Goal: Information Seeking & Learning: Check status

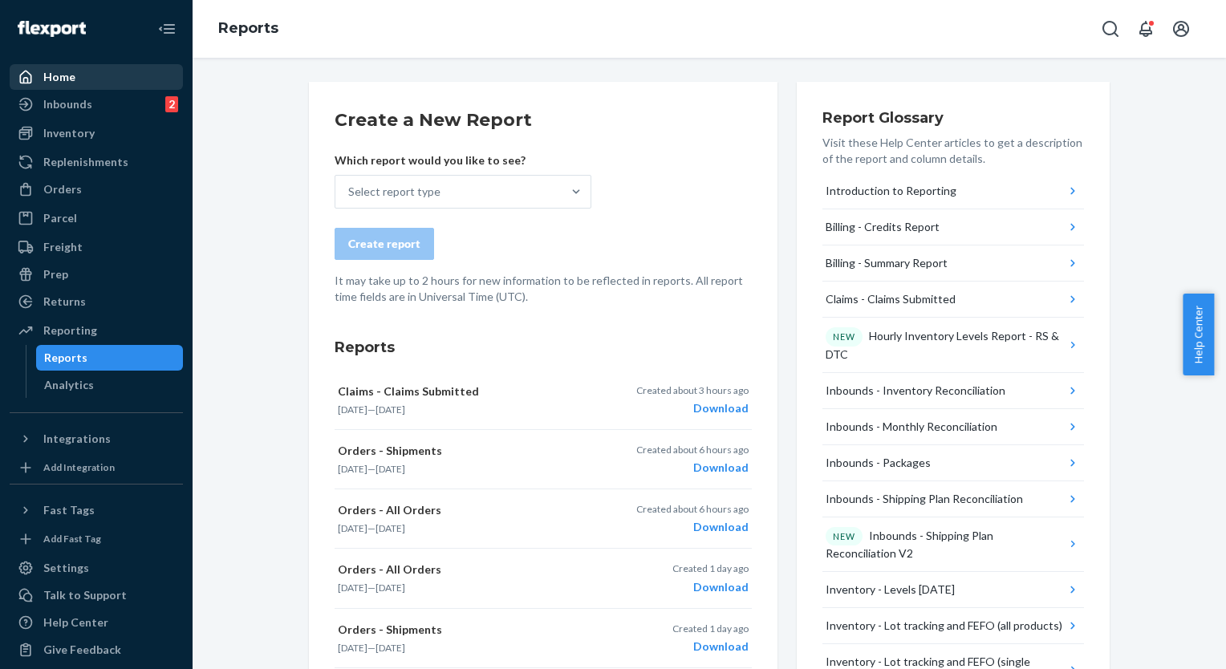
click at [99, 88] on link "Home" at bounding box center [96, 77] width 173 height 26
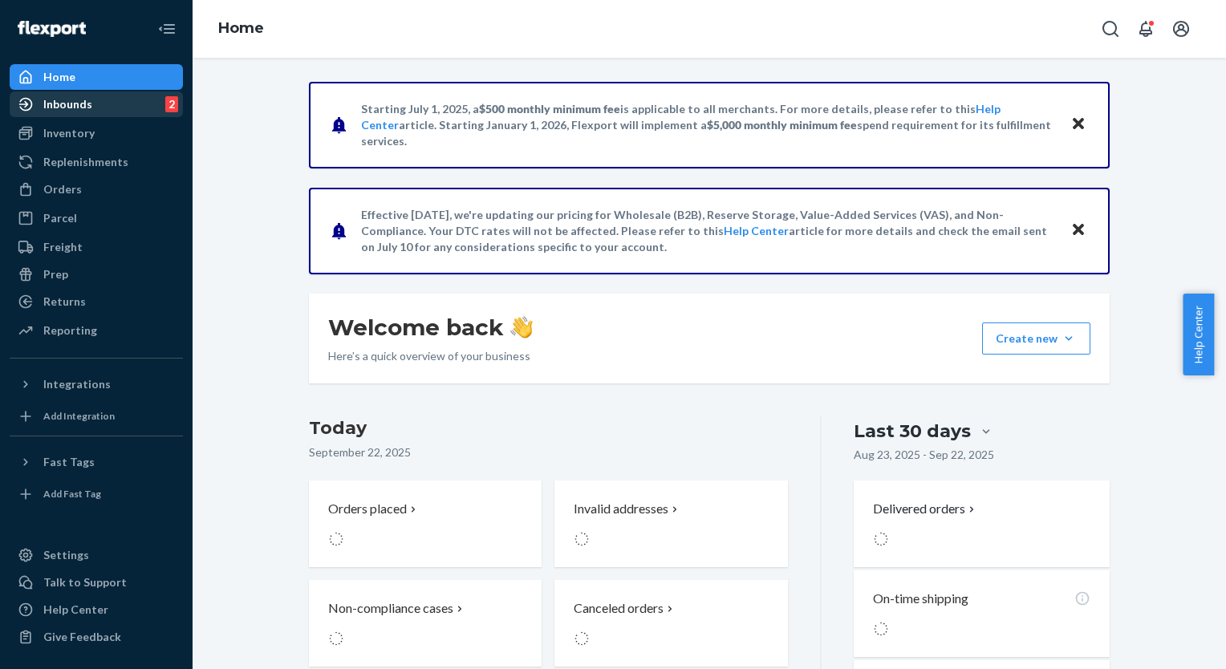
click at [91, 107] on div "Inbounds 2" at bounding box center [96, 104] width 170 height 22
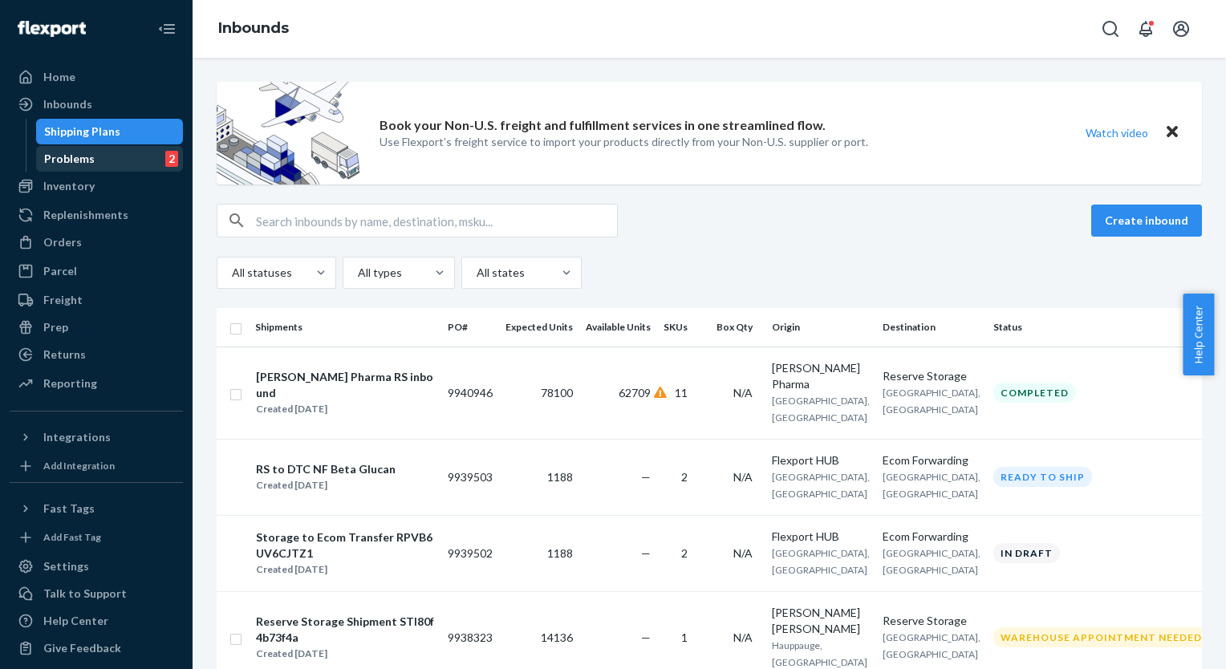
click at [133, 152] on div "Problems 2" at bounding box center [110, 159] width 144 height 22
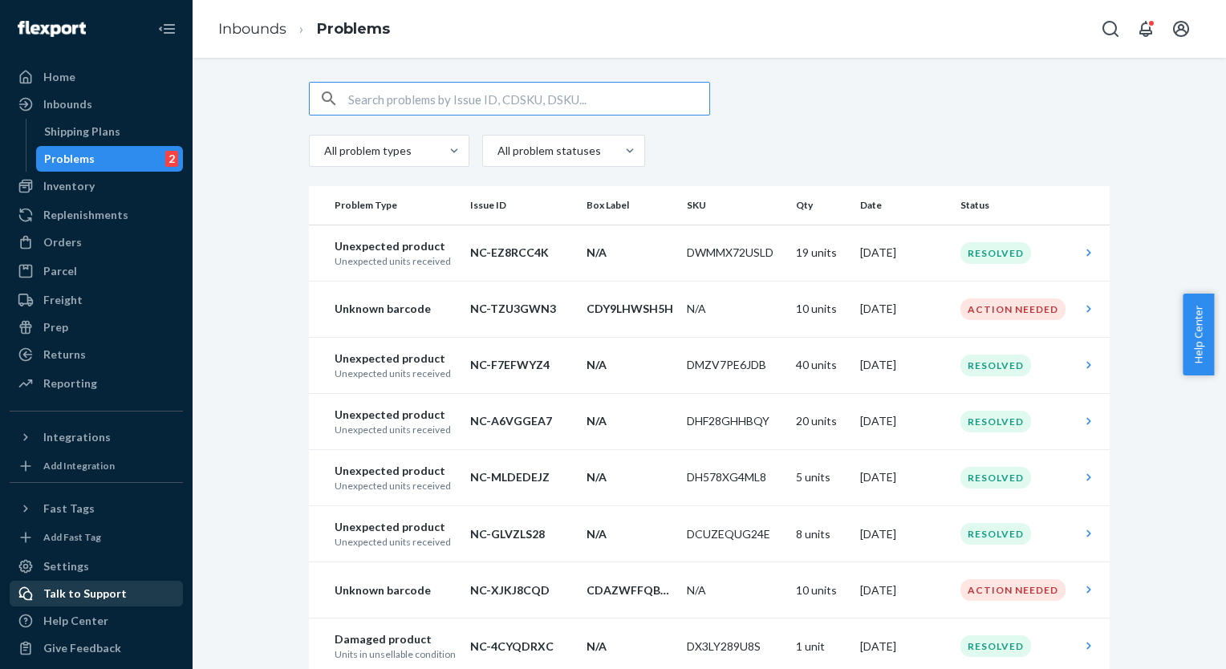
click at [54, 592] on div "Talk to Support" at bounding box center [84, 594] width 83 height 16
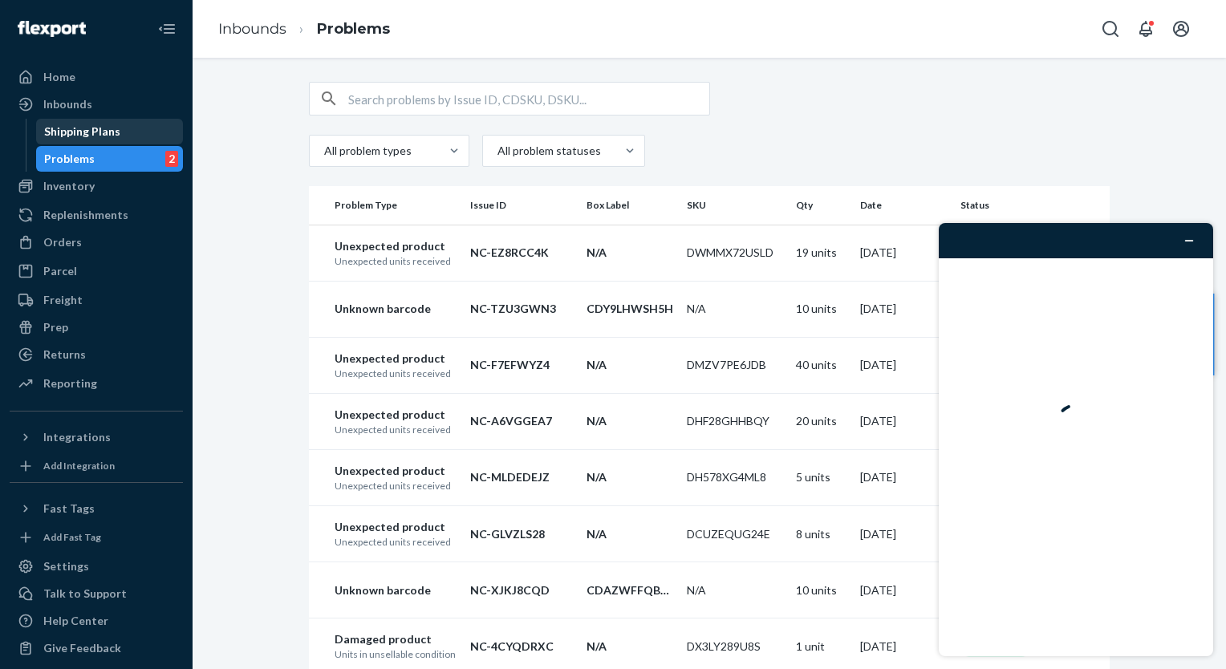
click at [87, 139] on div "Shipping Plans" at bounding box center [82, 132] width 76 height 16
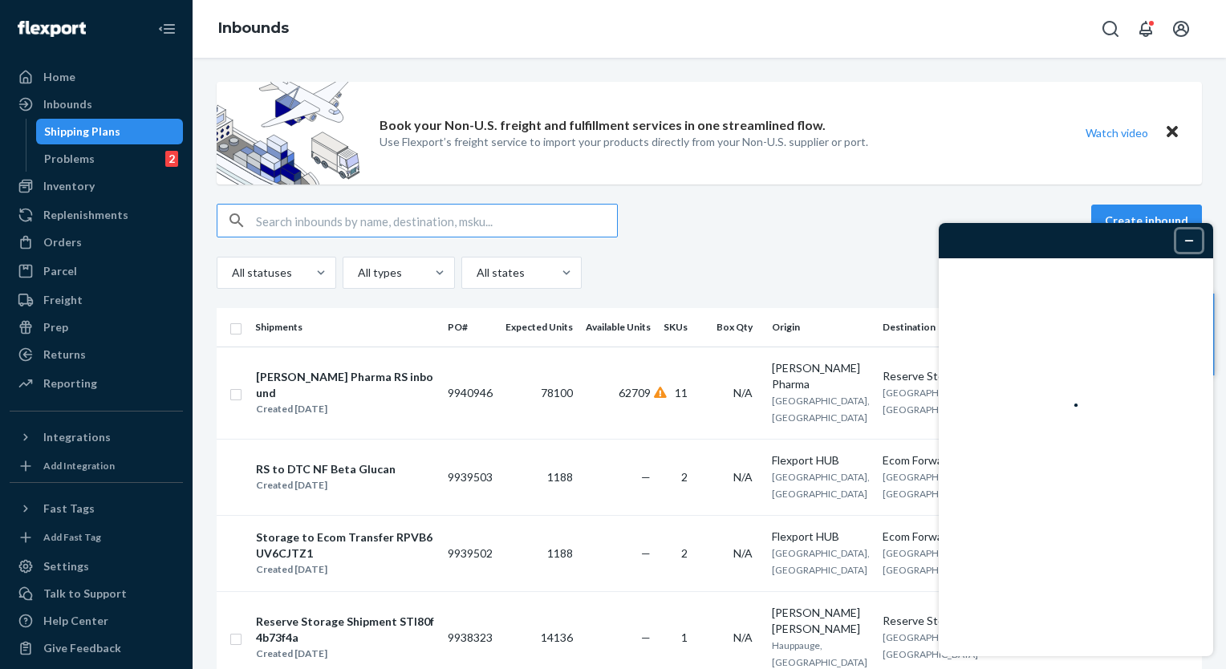
click at [1186, 241] on icon "Minimizar widget" at bounding box center [1188, 240] width 11 height 11
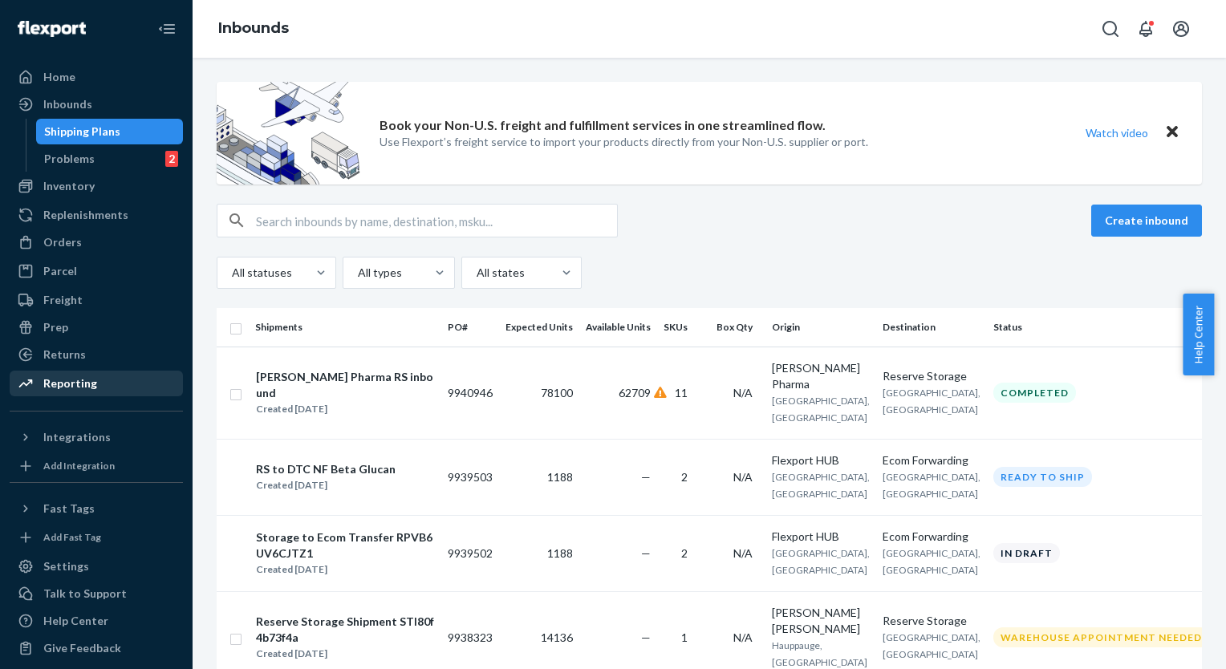
click at [78, 390] on div "Reporting" at bounding box center [70, 383] width 54 height 16
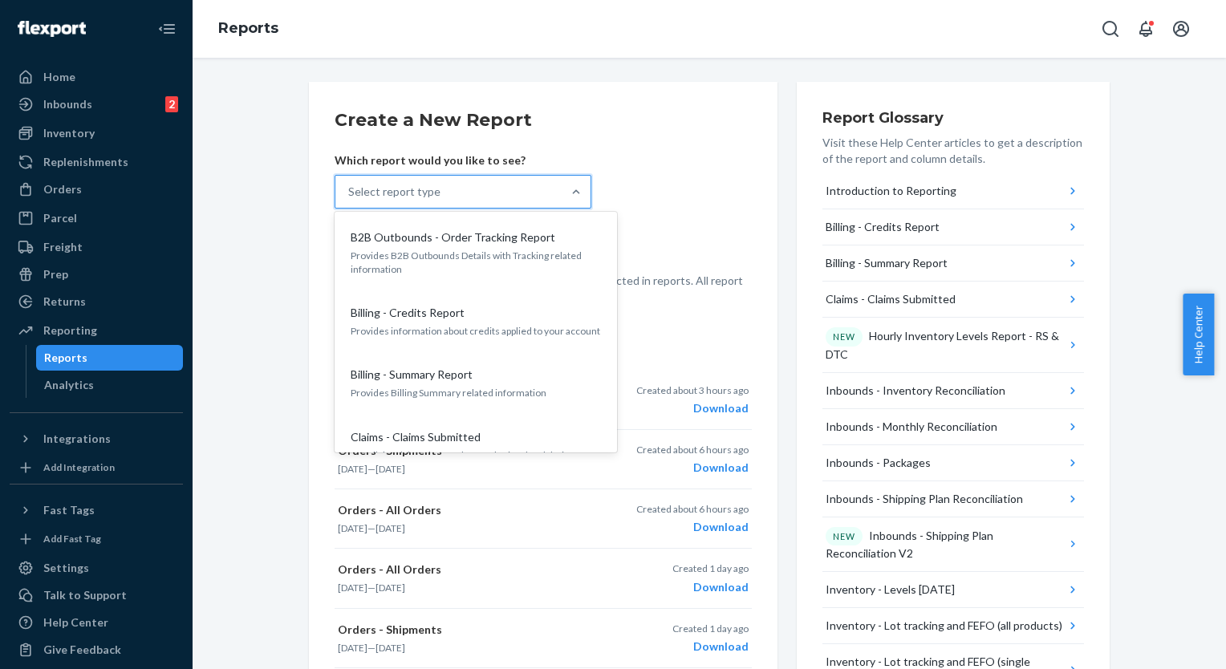
click at [504, 197] on div "Select report type" at bounding box center [448, 192] width 226 height 32
click at [350, 197] on input "option B2B Outbounds - Order Tracking Report focused, 1 of 35. 35 results avail…" at bounding box center [349, 192] width 2 height 16
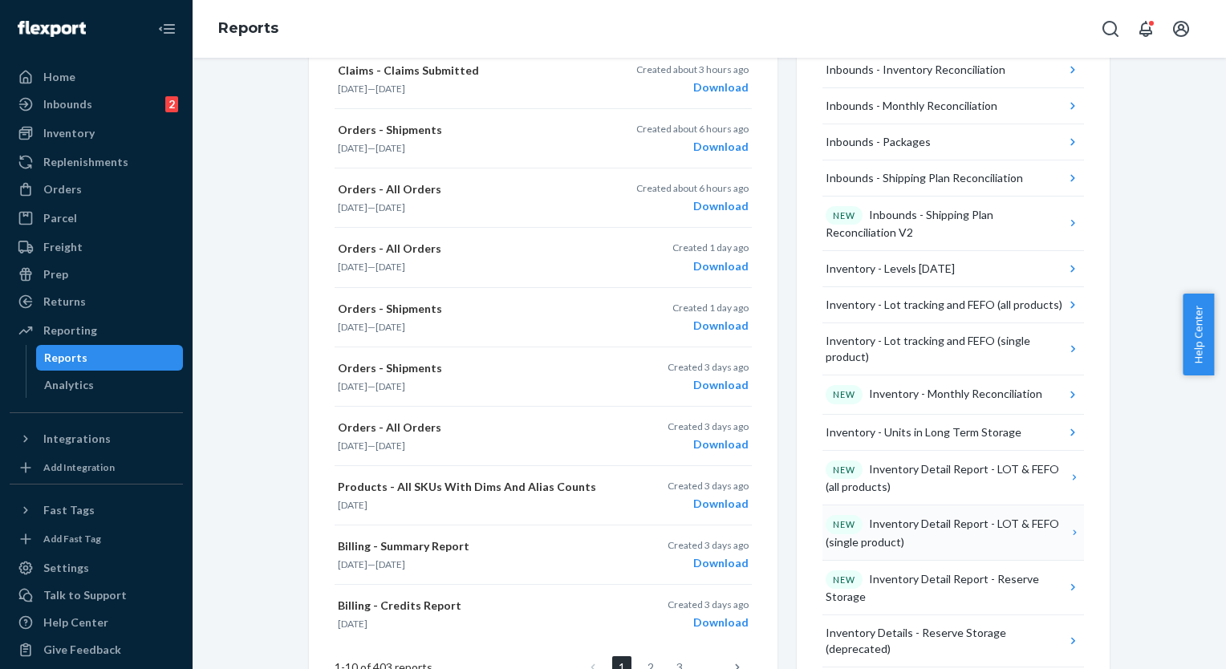
scroll to position [882, 0]
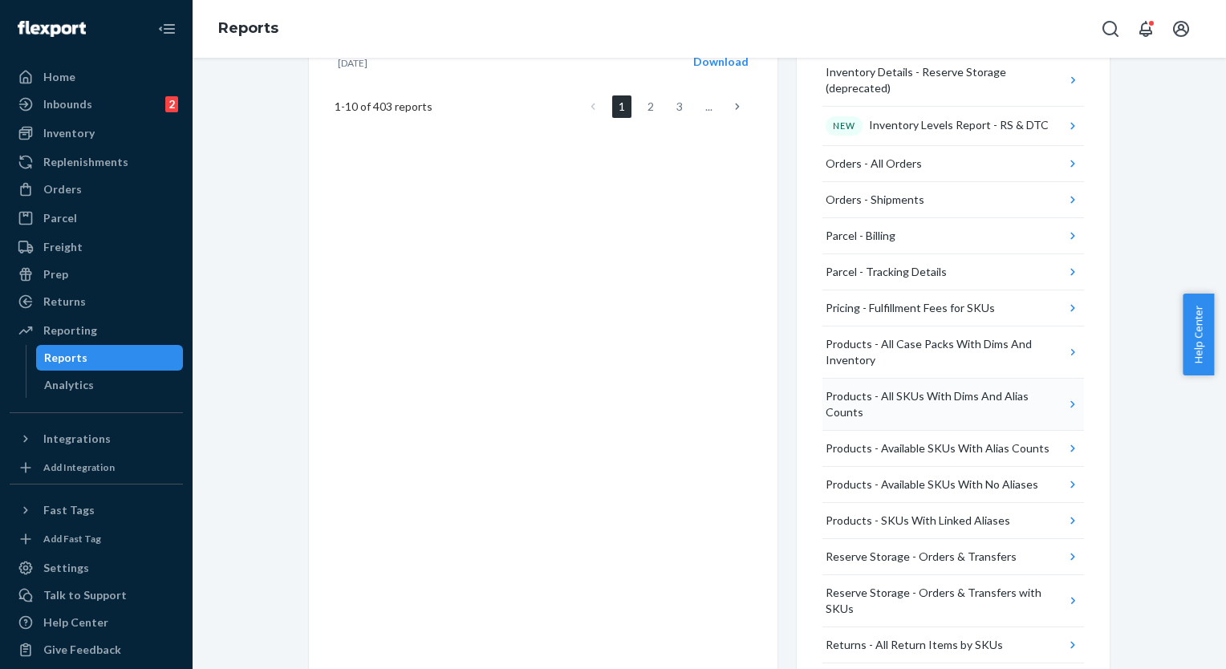
click at [918, 379] on button "Products - All SKUs With Dims And Alias Counts" at bounding box center [953, 405] width 262 height 52
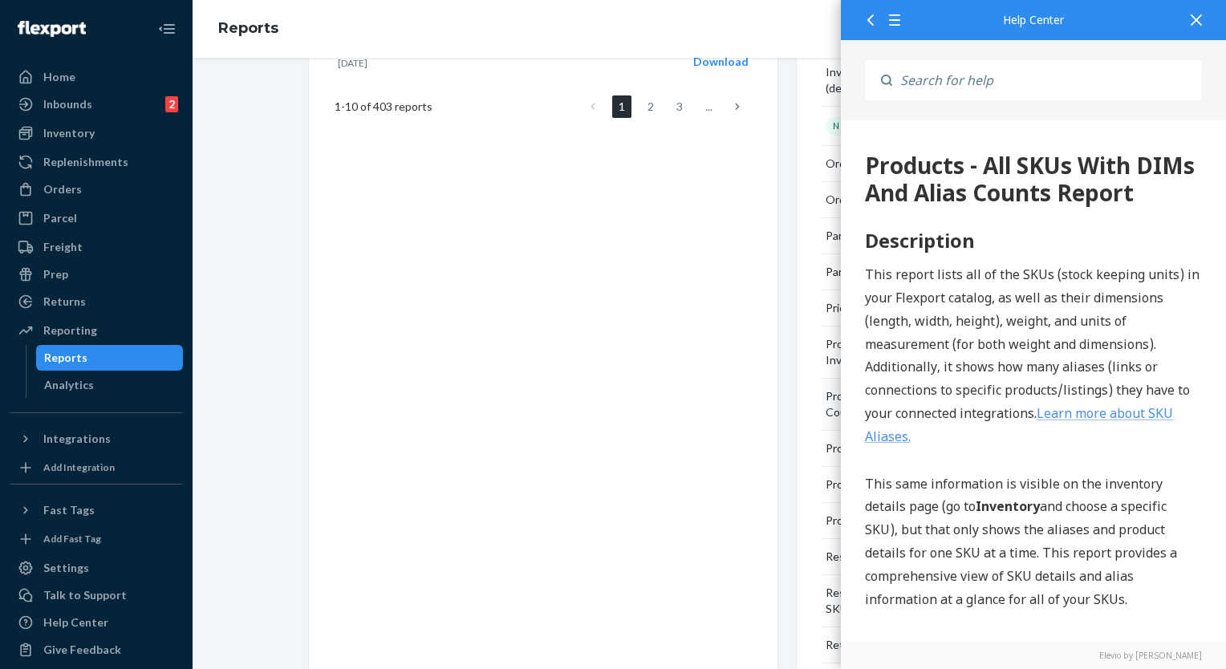
scroll to position [0, 0]
click at [979, 73] on input "Search" at bounding box center [1047, 80] width 310 height 40
click at [927, 85] on input "Search" at bounding box center [1047, 80] width 310 height 40
type input "f"
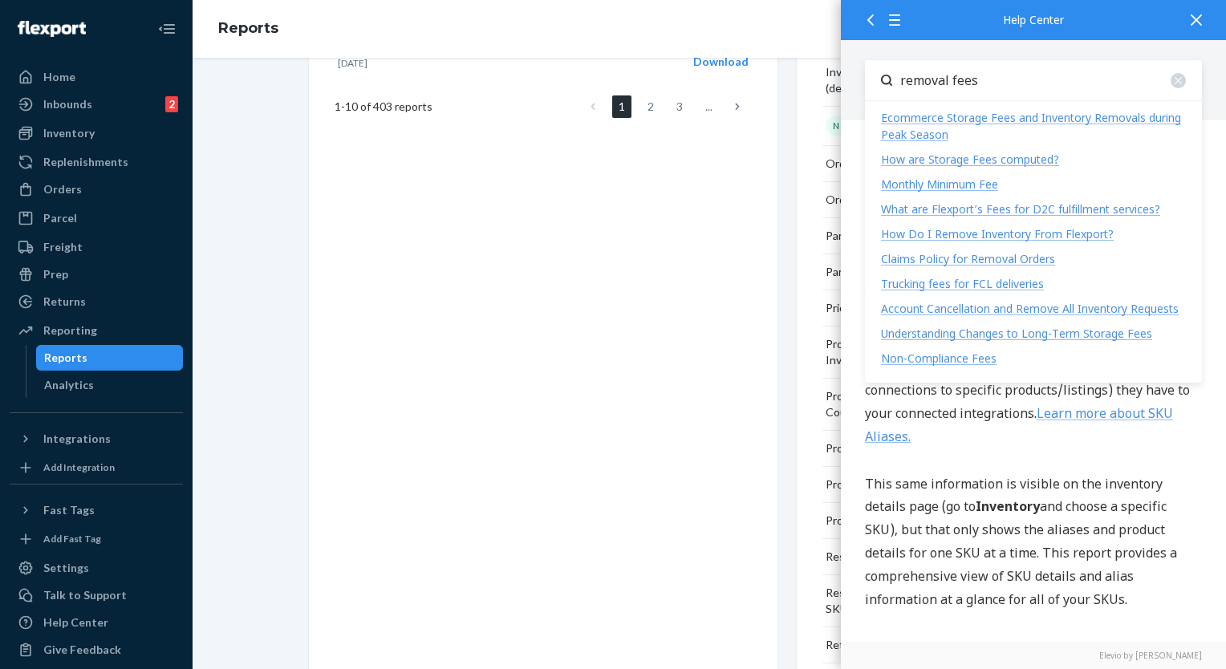
click at [1093, 80] on input "removal fees" at bounding box center [1047, 80] width 310 height 40
click at [1050, 114] on div "Ecommerce Storage Fees and Inventory Removals during Peak Season" at bounding box center [1031, 126] width 300 height 32
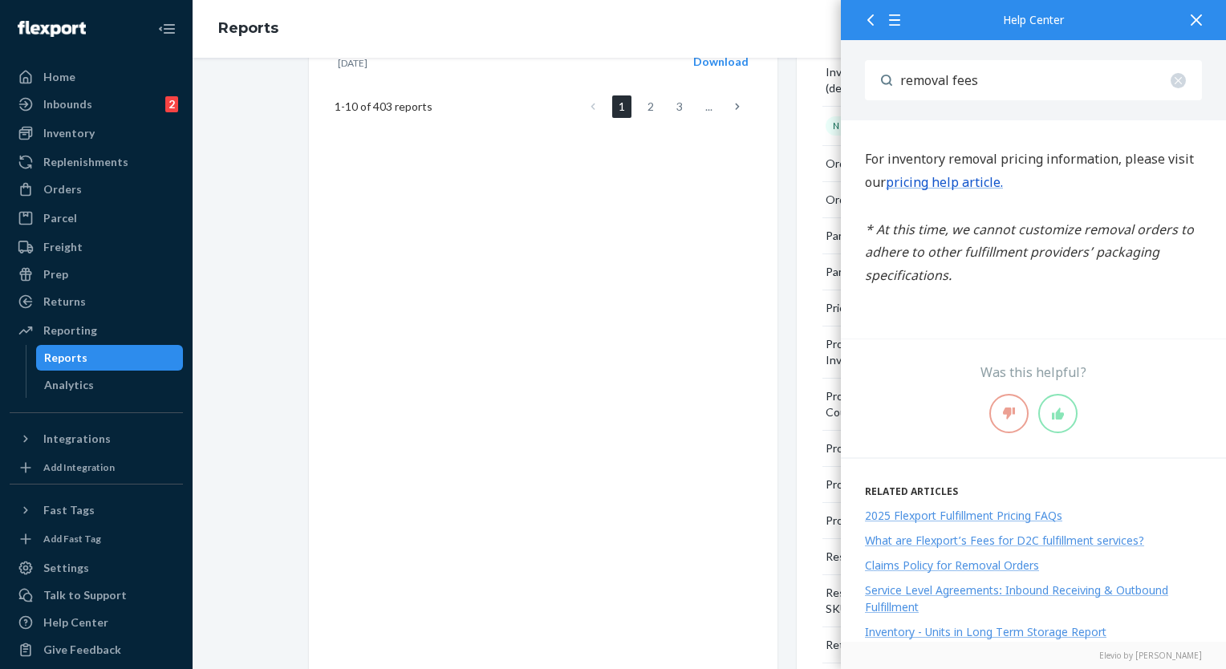
scroll to position [1109, 0]
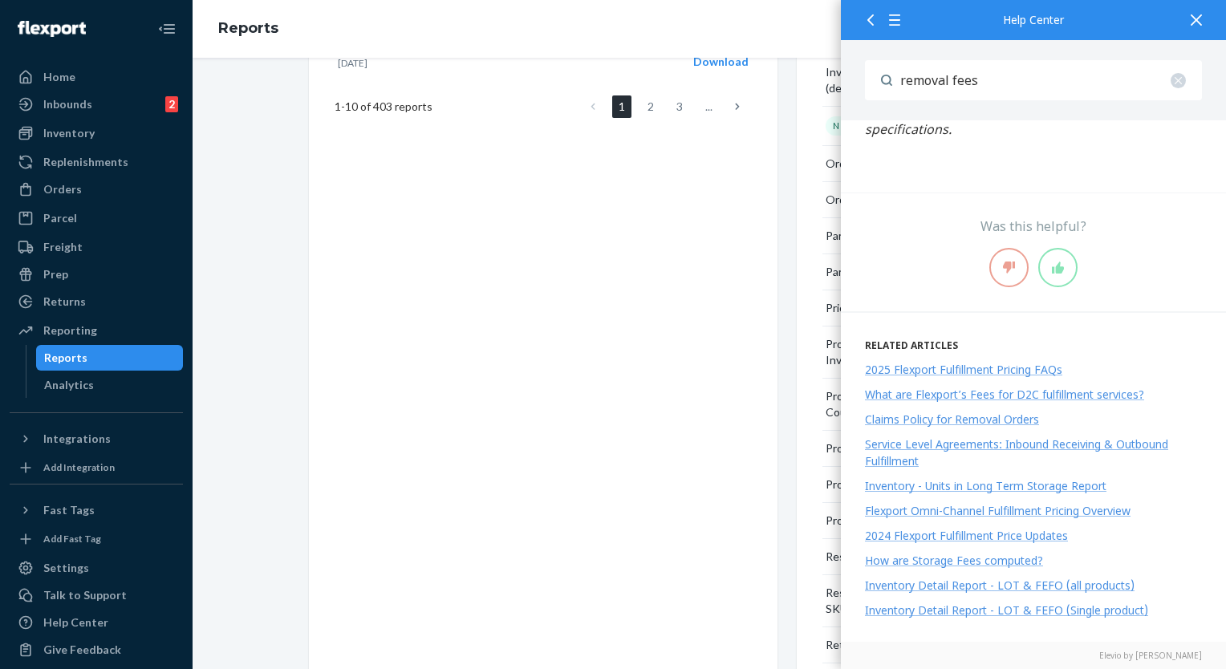
click at [1005, 98] on input "removal fees" at bounding box center [1047, 80] width 310 height 40
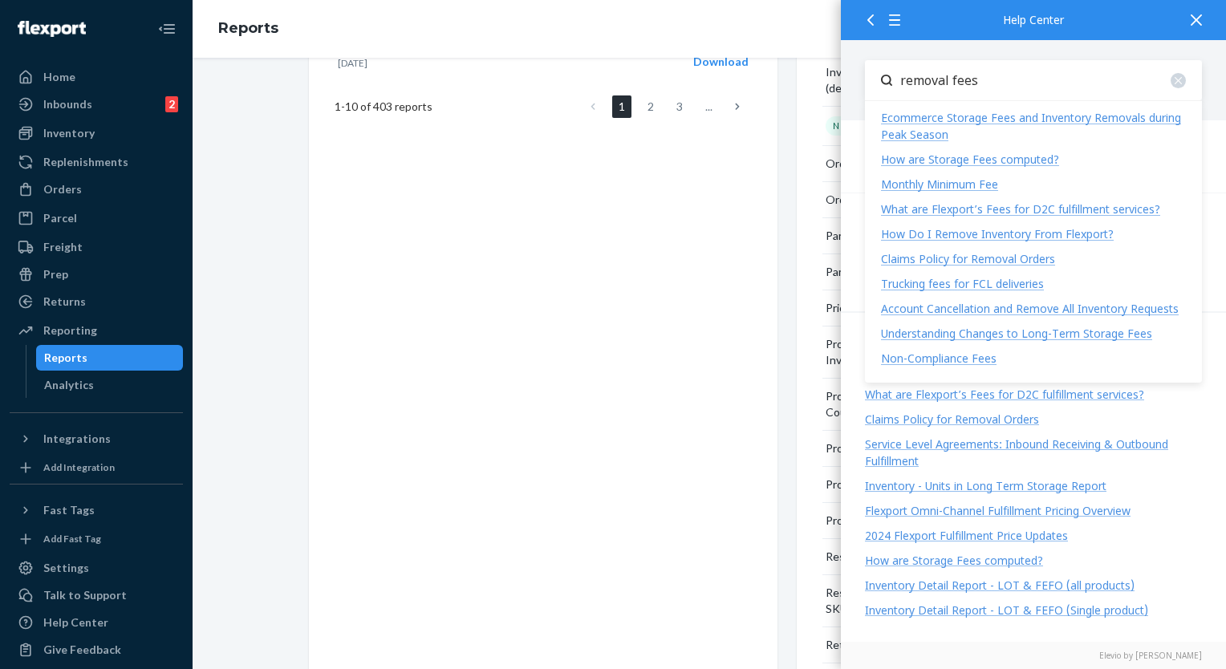
drag, startPoint x: 1014, startPoint y: 83, endPoint x: 865, endPoint y: 74, distance: 149.5
click at [865, 74] on div "removal fees" at bounding box center [1033, 80] width 337 height 40
click at [1018, 93] on input "removal fees" at bounding box center [1047, 80] width 310 height 40
click at [1021, 82] on input "removal fees" at bounding box center [1047, 80] width 310 height 40
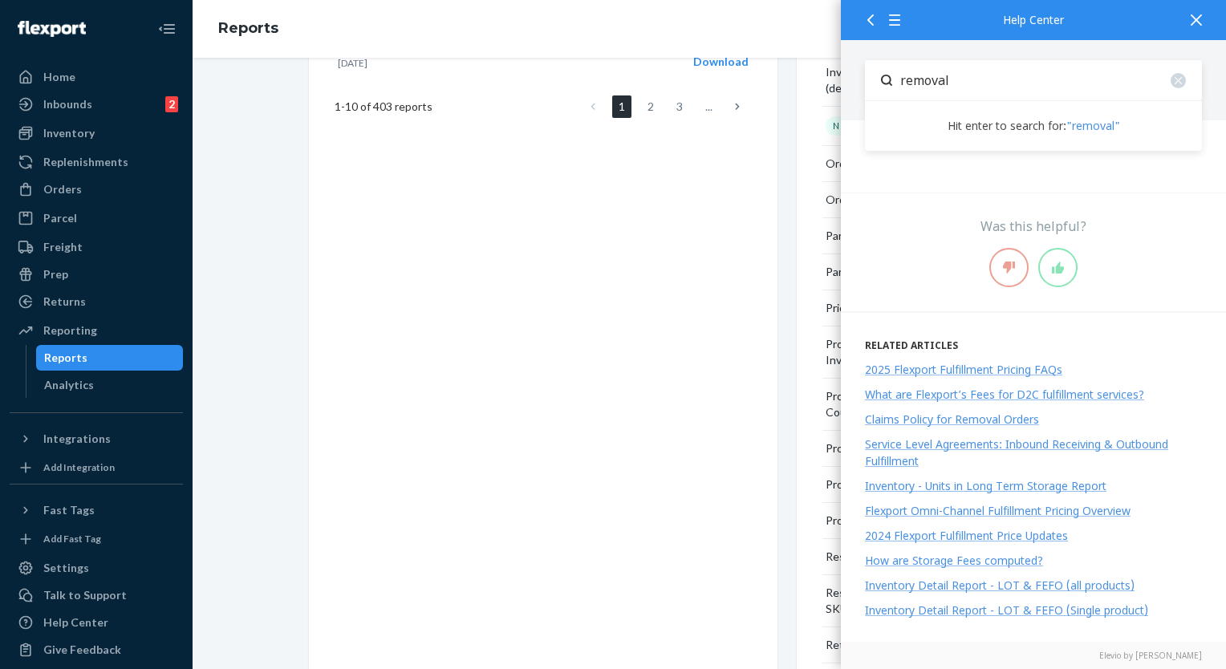
type input "removal"
click at [1082, 125] on link ""removal"" at bounding box center [1093, 125] width 54 height 15
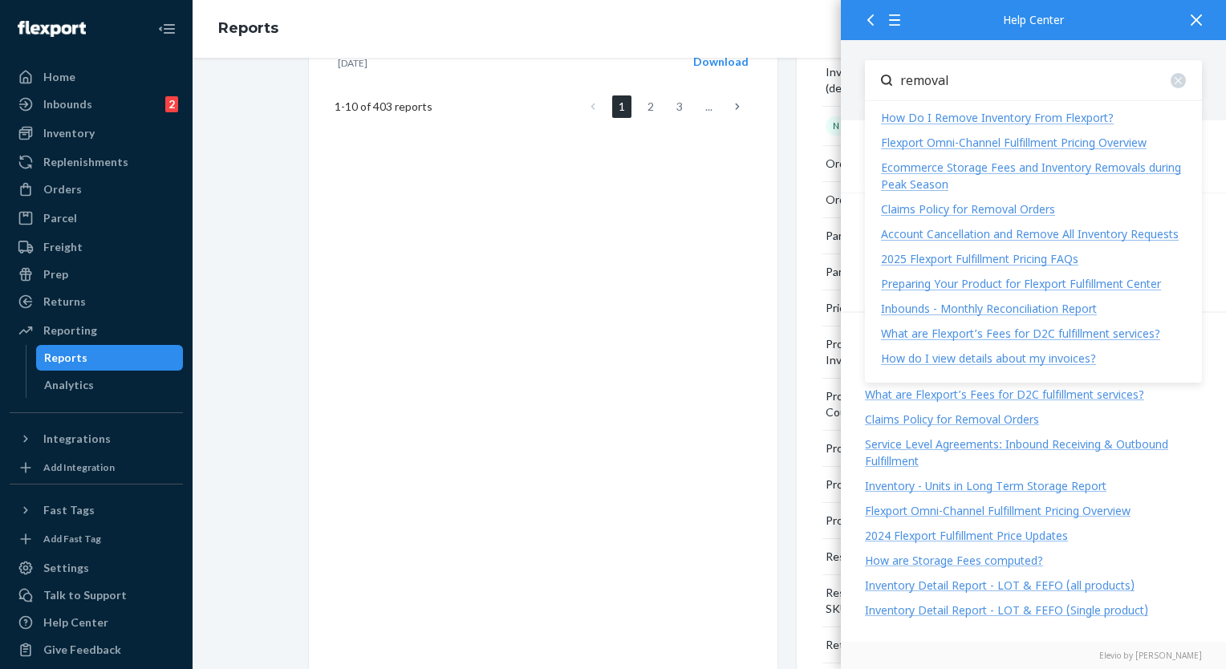
drag, startPoint x: 734, startPoint y: 312, endPoint x: 741, endPoint y: 306, distance: 9.7
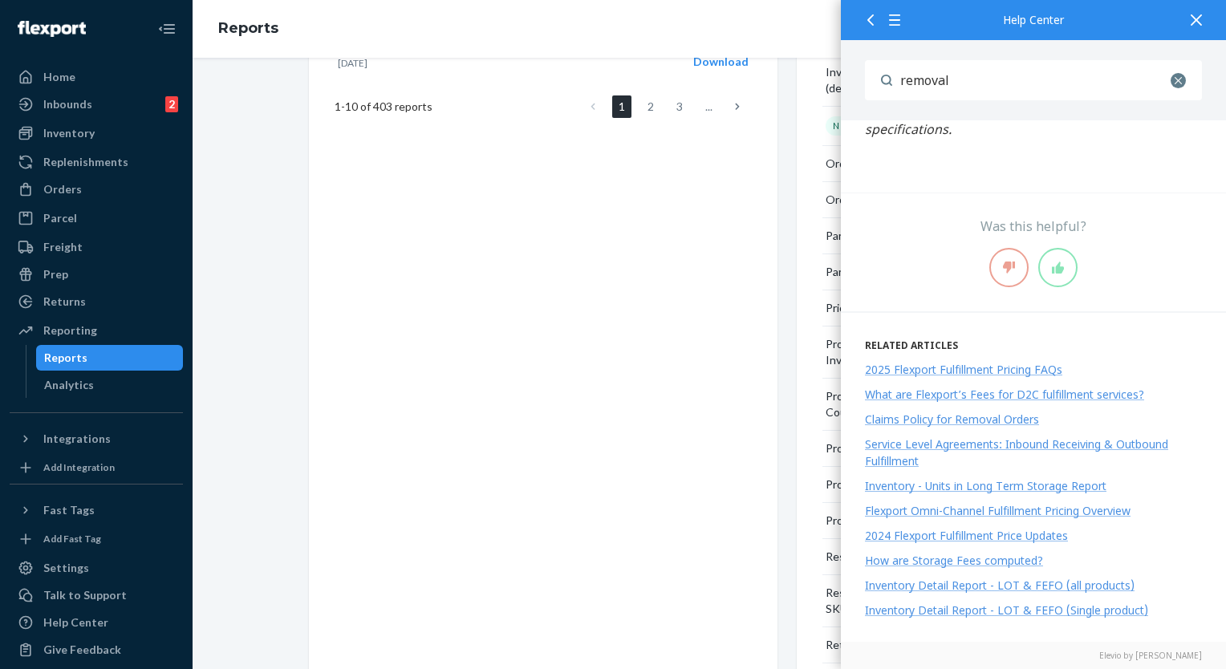
click at [1177, 85] on div at bounding box center [1177, 80] width 15 height 15
click at [1198, 19] on icon at bounding box center [1195, 19] width 11 height 11
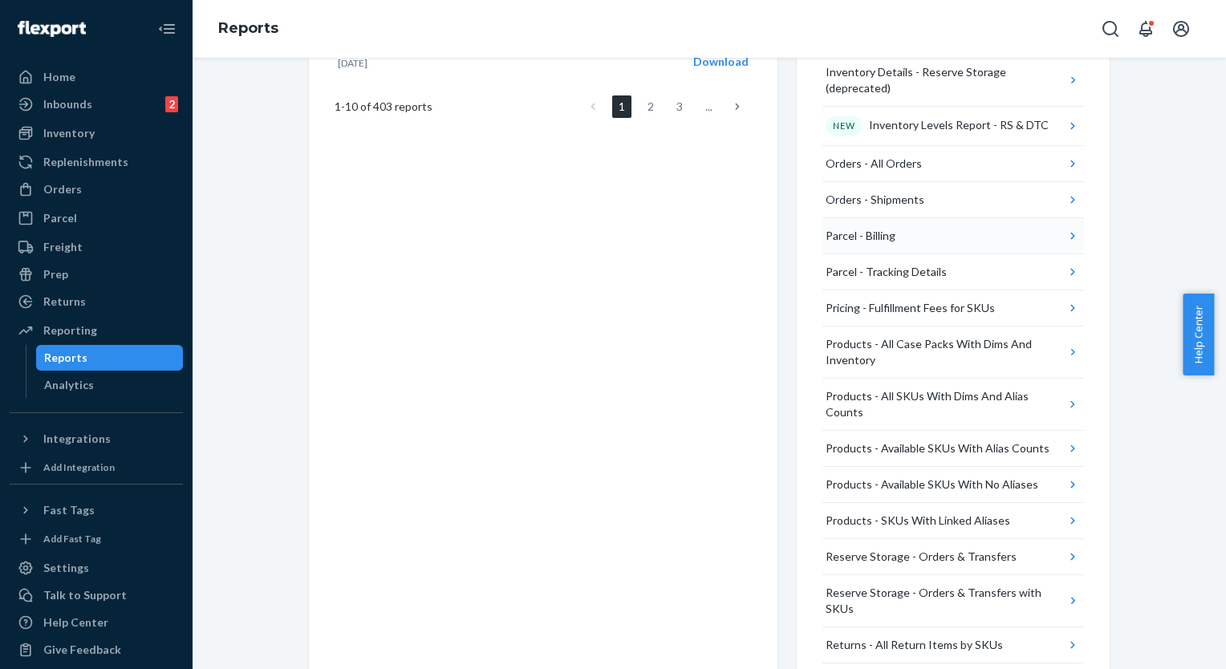
click at [956, 218] on button "Parcel - Billing" at bounding box center [953, 236] width 262 height 36
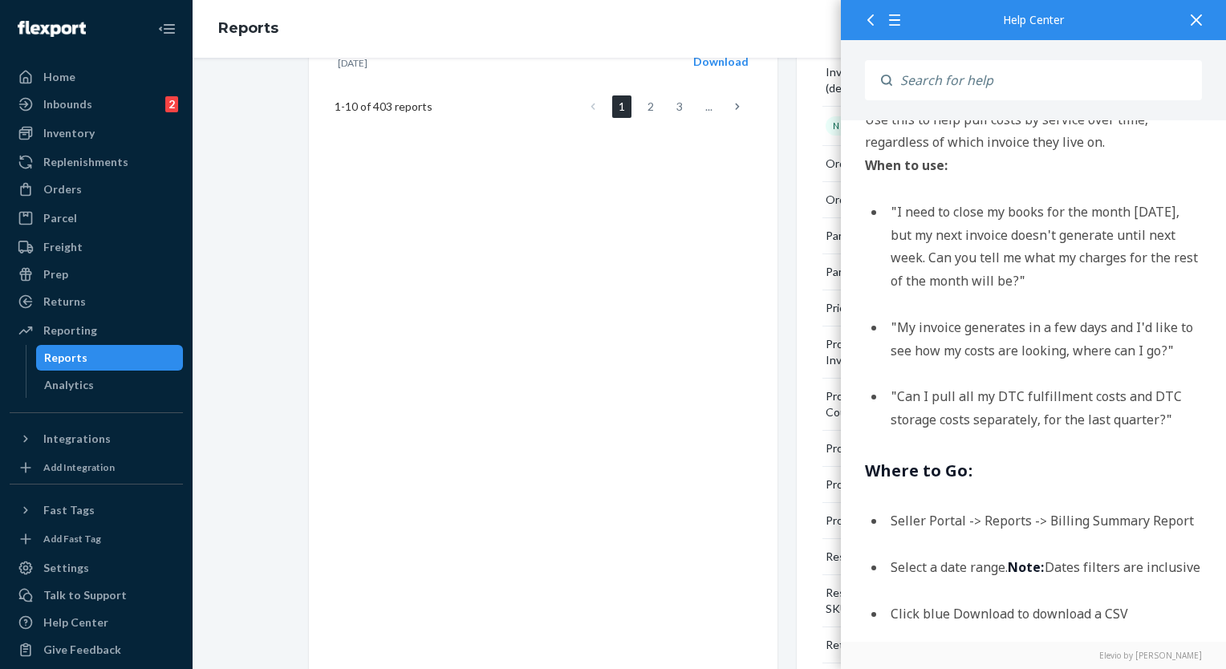
scroll to position [80, 0]
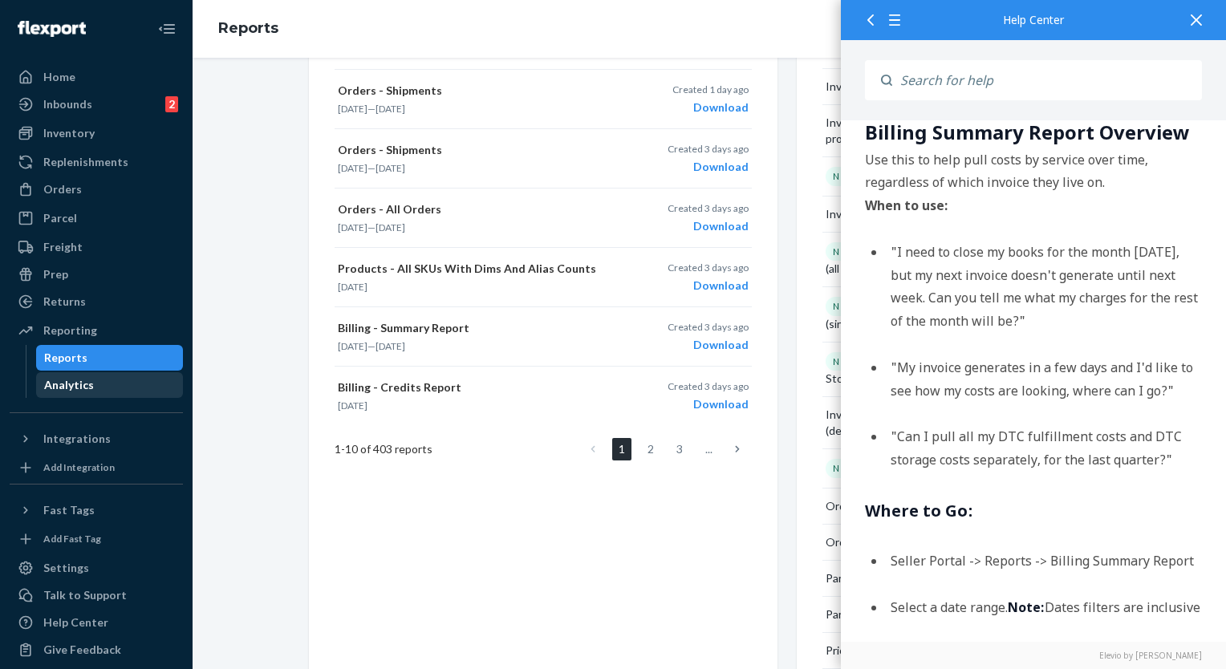
scroll to position [400, 0]
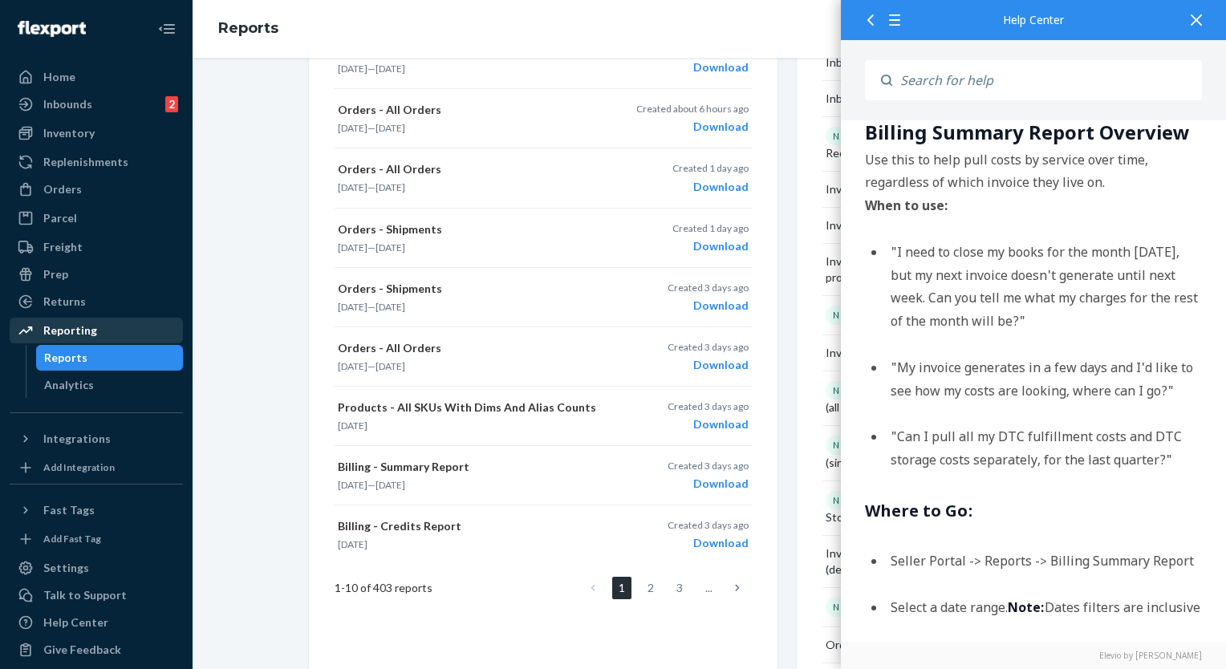
click at [74, 332] on div "Reporting" at bounding box center [70, 330] width 54 height 16
click at [41, 64] on link "Home" at bounding box center [96, 77] width 173 height 26
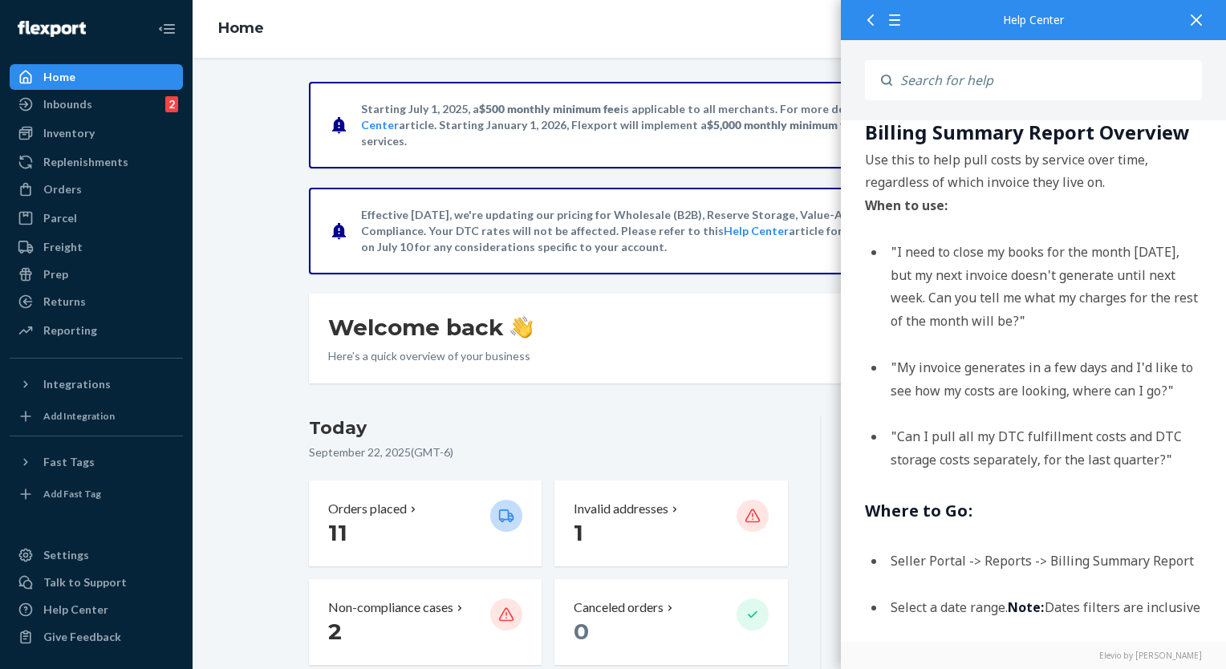
click at [1196, 24] on icon at bounding box center [1195, 19] width 11 height 11
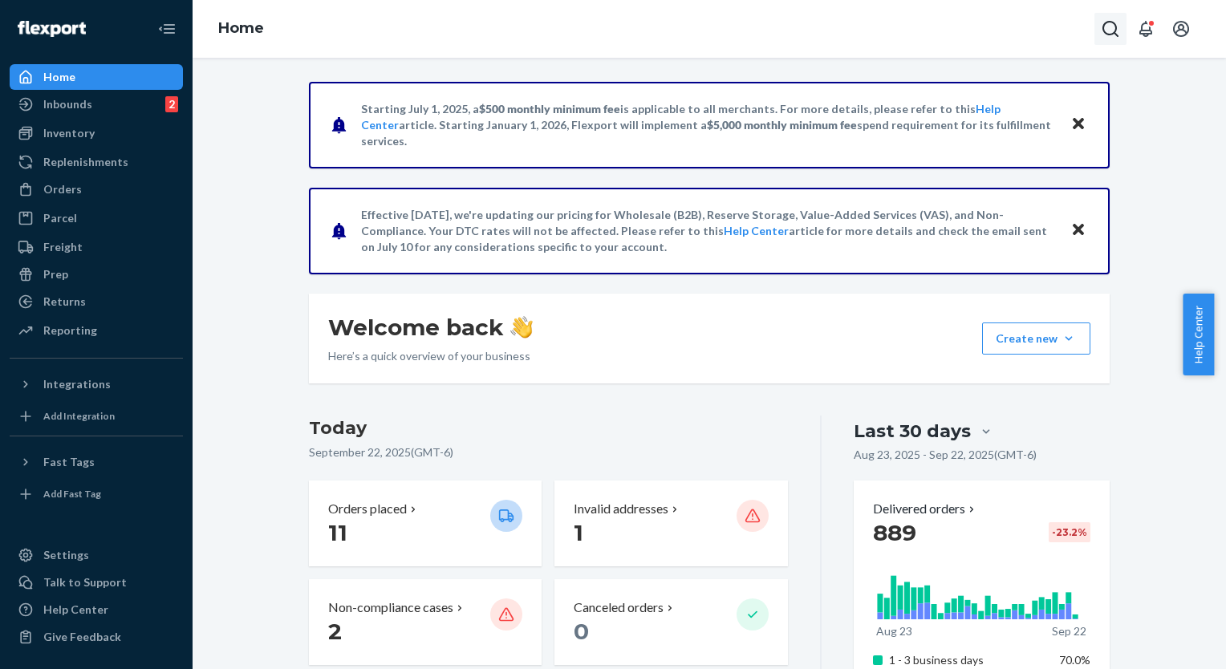
click at [1113, 28] on icon "Open Search Box" at bounding box center [1110, 28] width 19 height 19
type input "566004"
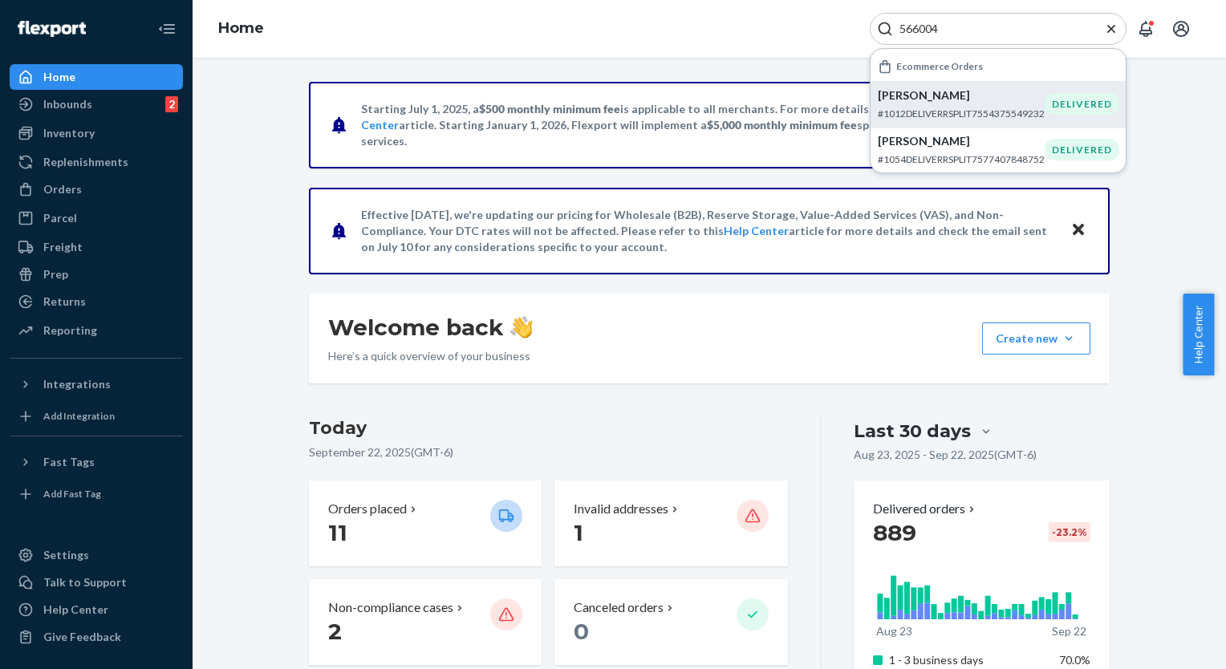
click at [959, 93] on p "Bryan Vazquez" at bounding box center [961, 95] width 167 height 16
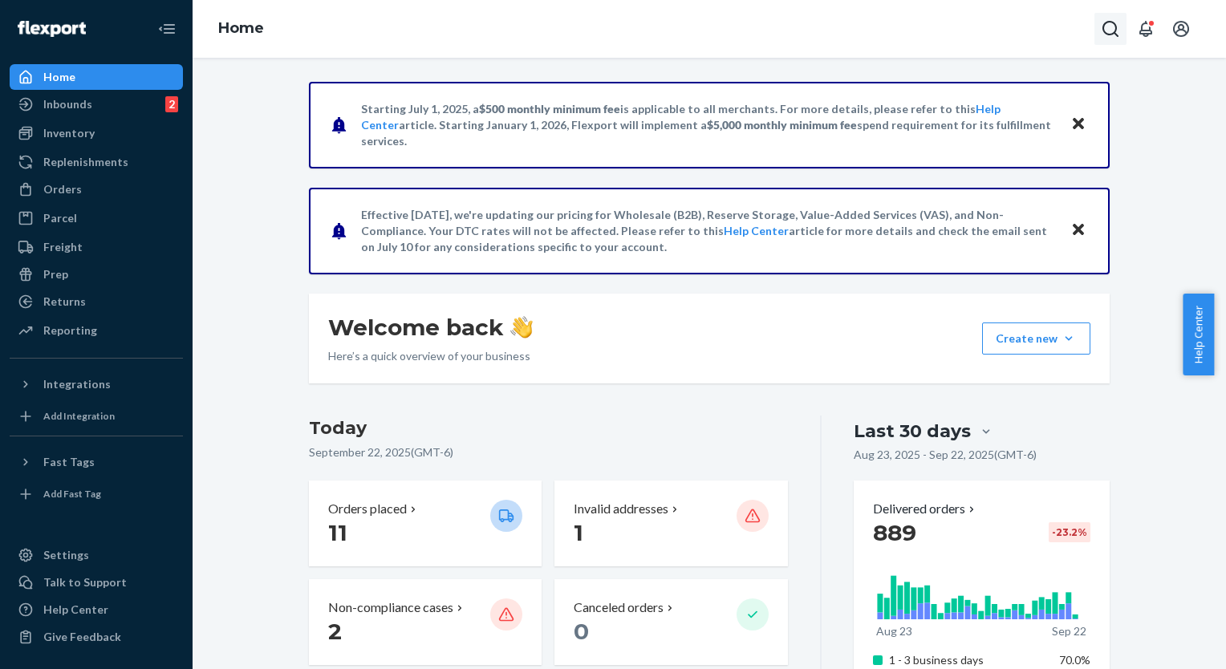
click at [1105, 24] on icon "Open Search Box" at bounding box center [1110, 29] width 16 height 16
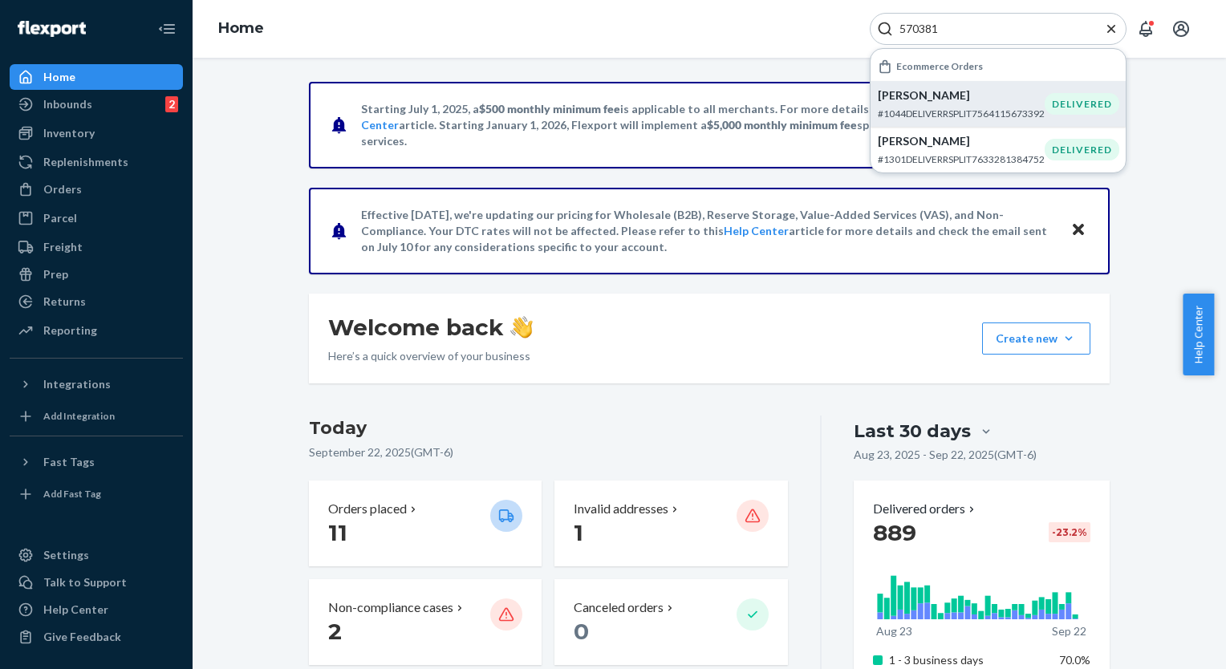
type input "570381"
click at [1008, 103] on p "Elide Gutierrez" at bounding box center [961, 95] width 167 height 16
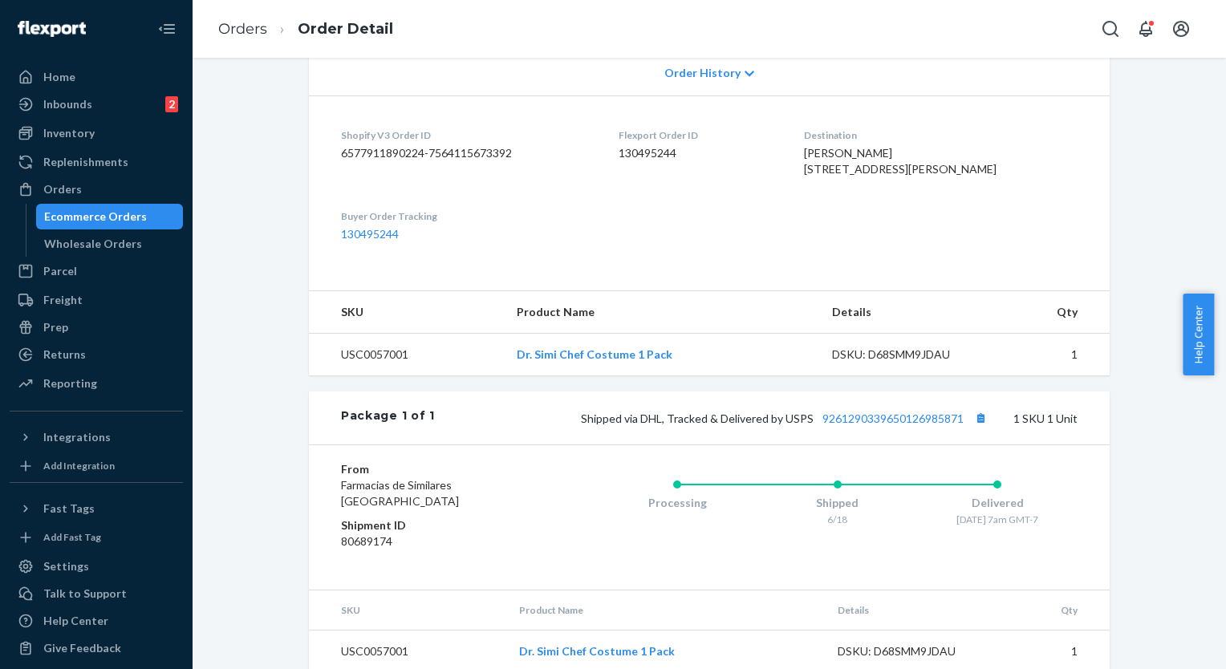
scroll to position [406, 0]
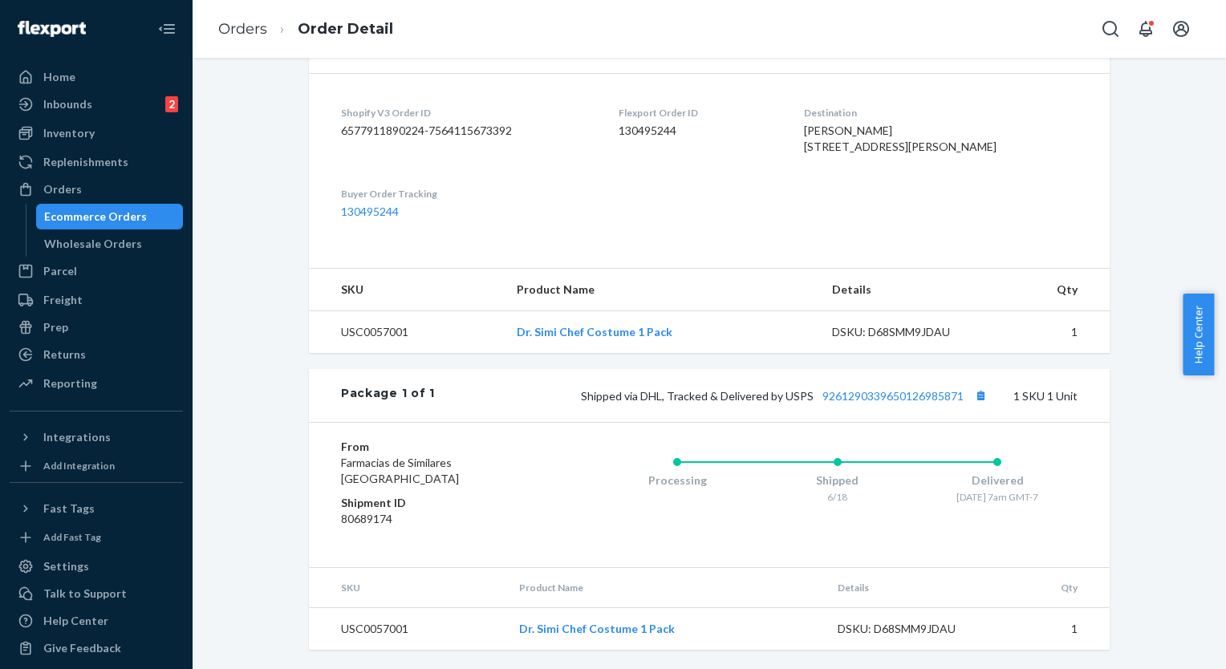
click at [864, 404] on div "Shipped via DHL, Tracked & Delivered by USPS 9261290339650126985871 1 SKU 1 Unit" at bounding box center [756, 395] width 643 height 21
click at [866, 401] on link "9261290339650126985871" at bounding box center [892, 396] width 141 height 14
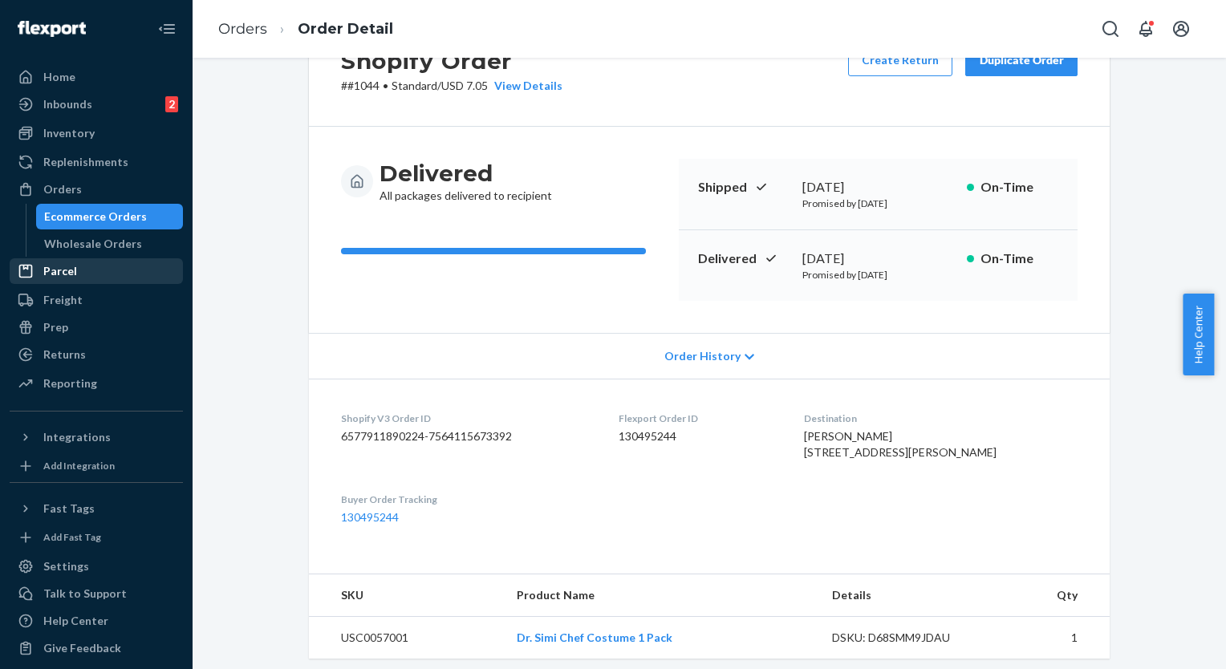
scroll to position [5, 0]
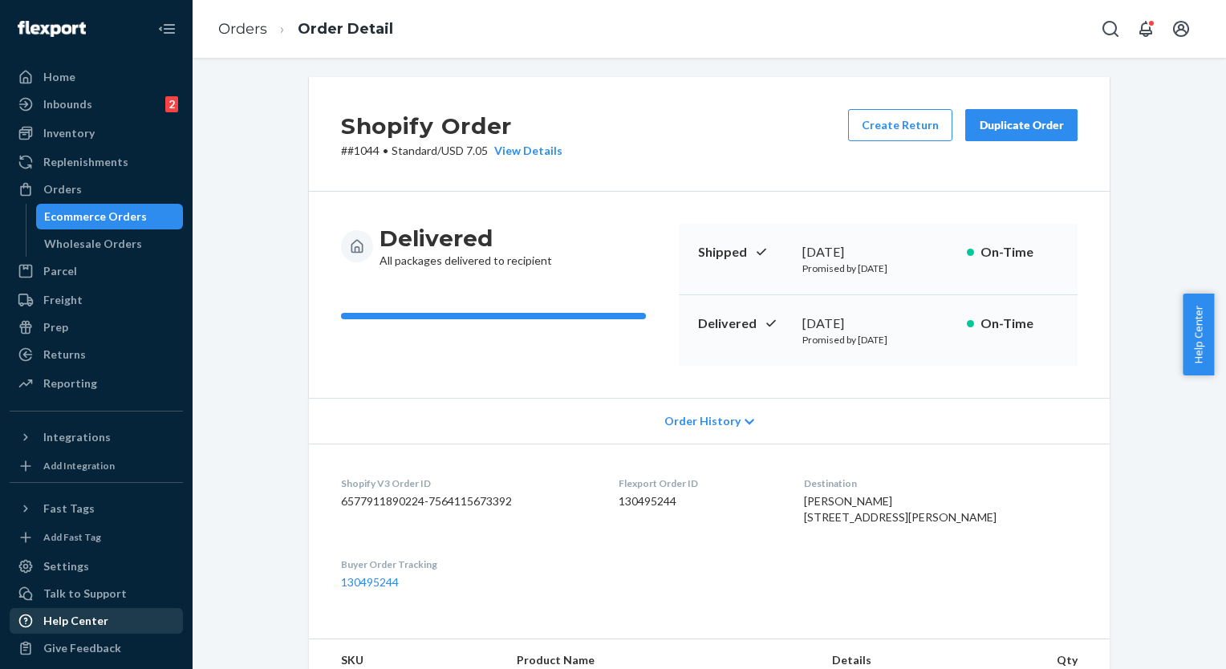
click at [80, 621] on div "Help Center" at bounding box center [75, 621] width 65 height 16
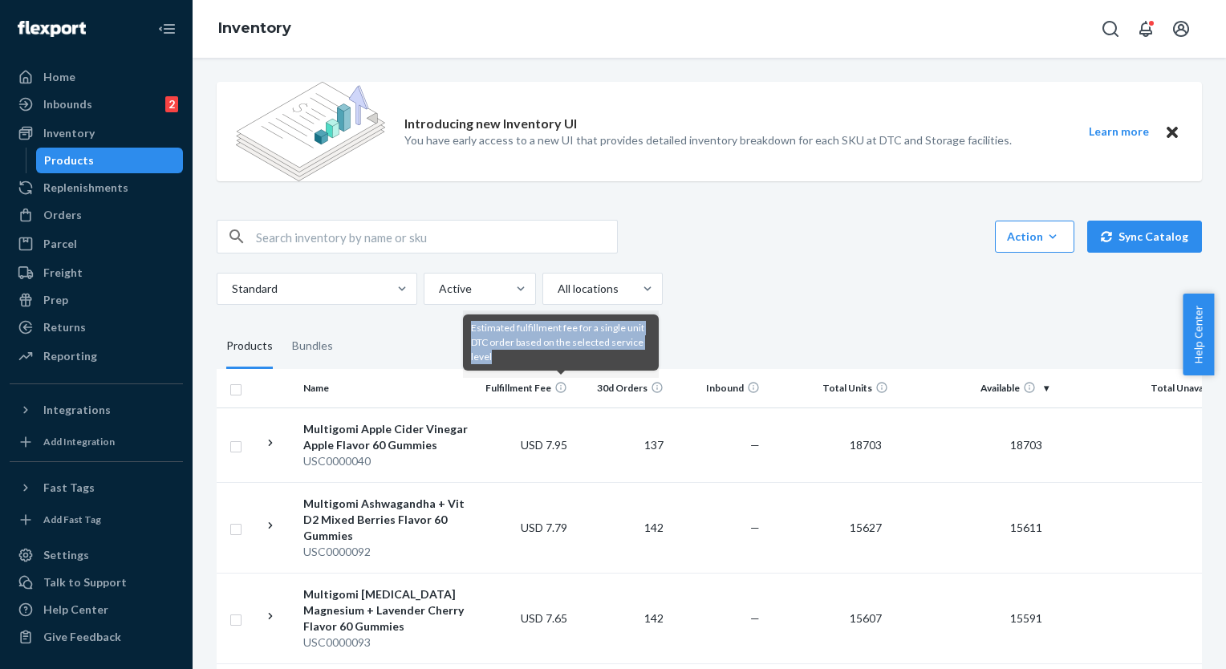
drag, startPoint x: 492, startPoint y: 363, endPoint x: 465, endPoint y: 330, distance: 42.2
click at [465, 330] on div "Estimated fulfillment fee for a single unit DTC order based on the selected ser…" at bounding box center [561, 342] width 196 height 56
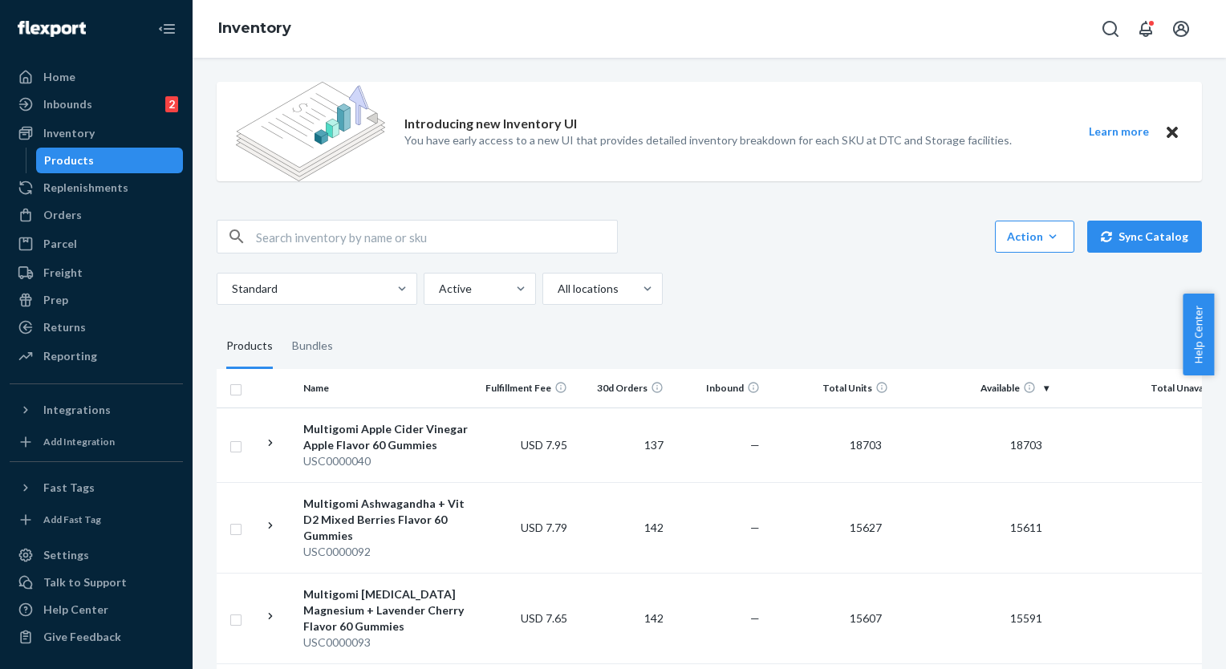
copy div "Estimated fulfillment fee for a single unit DTC order based on the selected ser…"
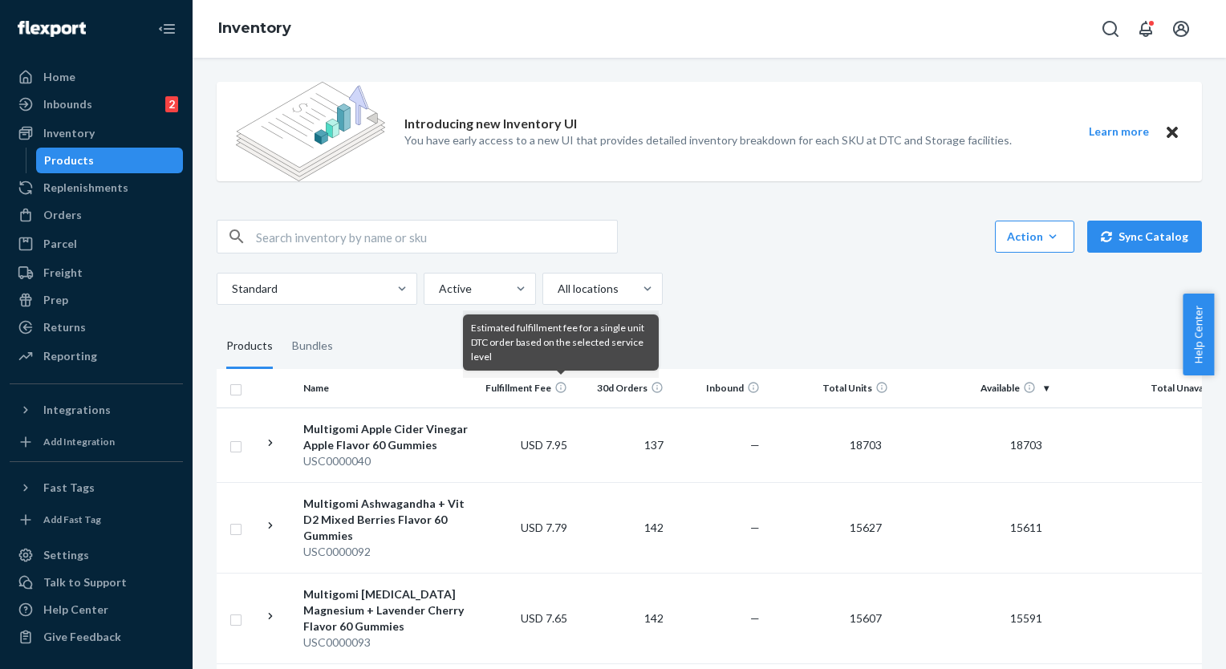
click at [555, 383] on icon at bounding box center [560, 387] width 13 height 13
drag, startPoint x: 489, startPoint y: 359, endPoint x: 464, endPoint y: 327, distance: 41.1
click at [464, 327] on div "Estimated fulfillment fee for a single unit DTC order based on the selected ser…" at bounding box center [561, 342] width 196 height 56
drag, startPoint x: 464, startPoint y: 327, endPoint x: 481, endPoint y: 329, distance: 17.7
copy div "Estimated fulfillment fee for a single unit DTC order based on the selected ser…"
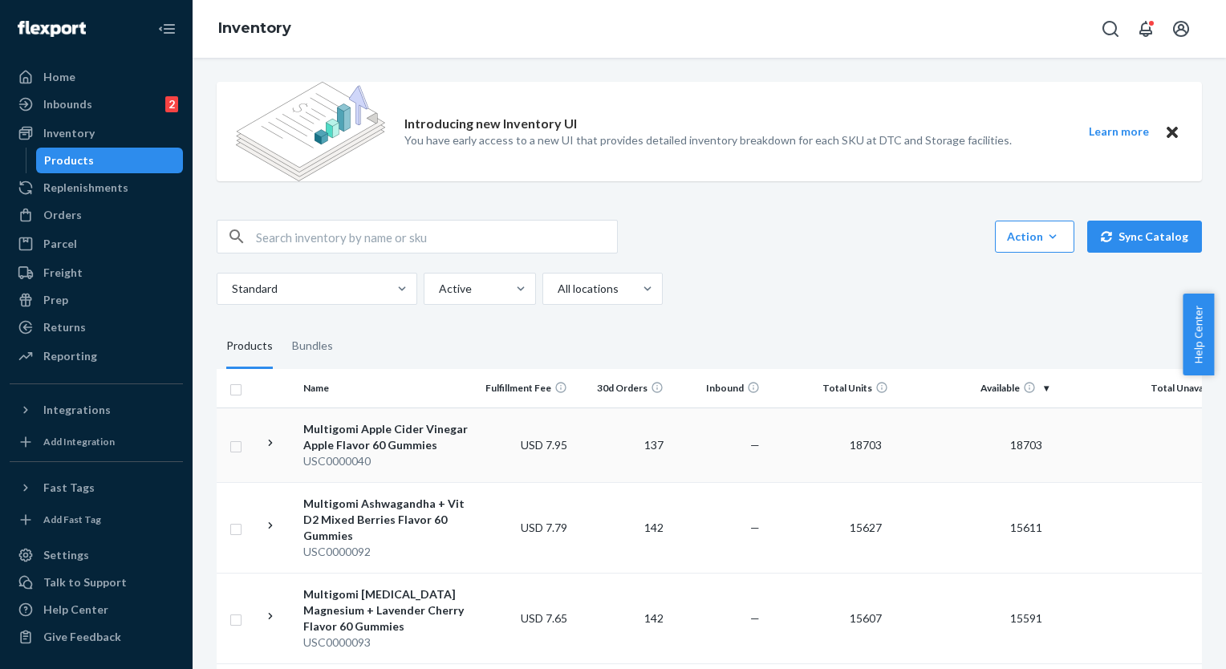
click at [831, 476] on td "18703" at bounding box center [830, 445] width 128 height 75
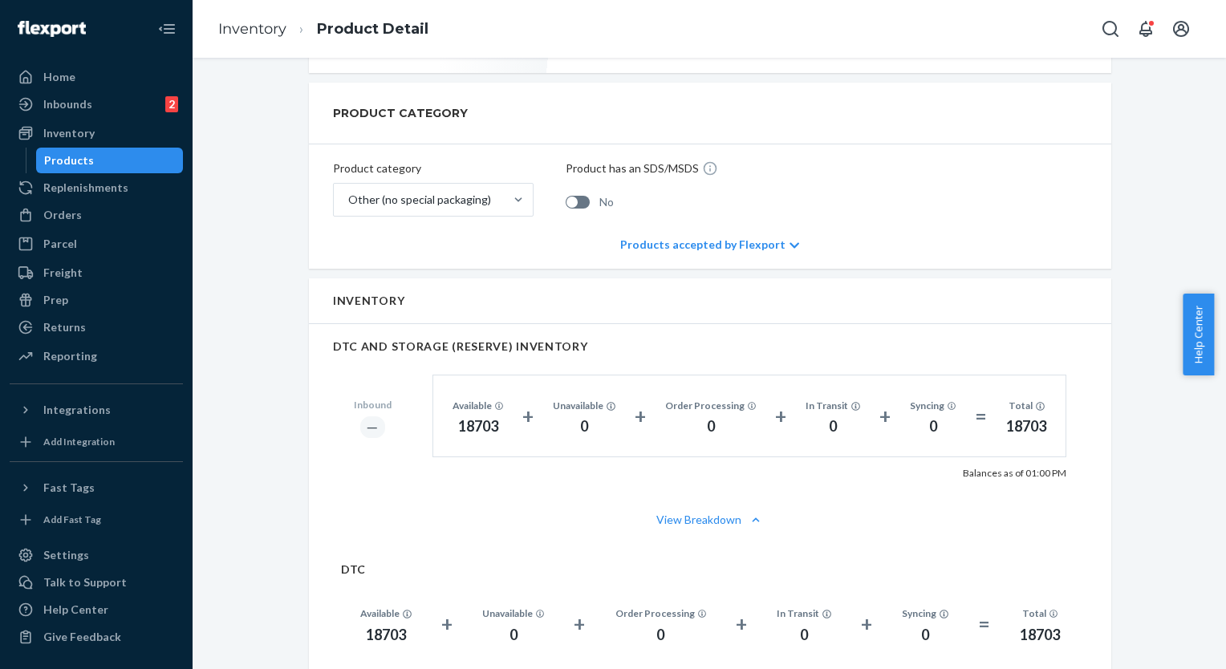
scroll to position [465, 0]
